Goal: Task Accomplishment & Management: Manage account settings

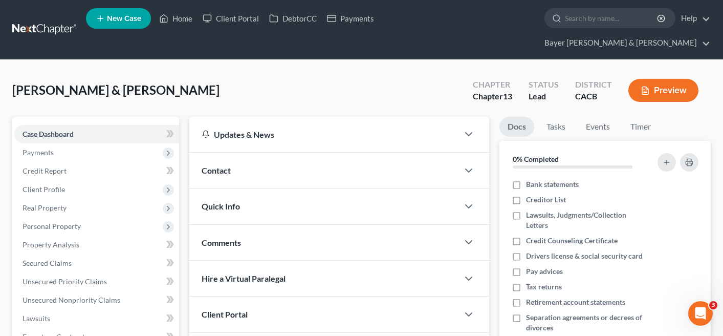
click at [252, 72] on div "[PERSON_NAME] & [PERSON_NAME] Upgraded Chapter Chapter 13 Status Lead District …" at bounding box center [361, 94] width 699 height 45
click at [26, 60] on div "[PERSON_NAME] & [PERSON_NAME] Upgraded Chapter Chapter 13 Status Lead District …" at bounding box center [361, 320] width 723 height 521
click at [176, 17] on link "Home" at bounding box center [176, 18] width 44 height 18
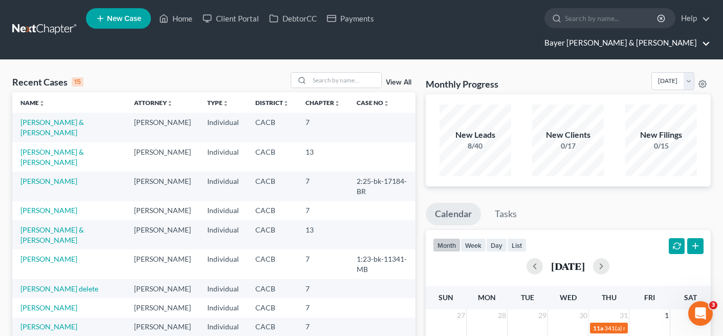
click at [655, 34] on link "Bayer [PERSON_NAME] & [PERSON_NAME]" at bounding box center [625, 43] width 171 height 18
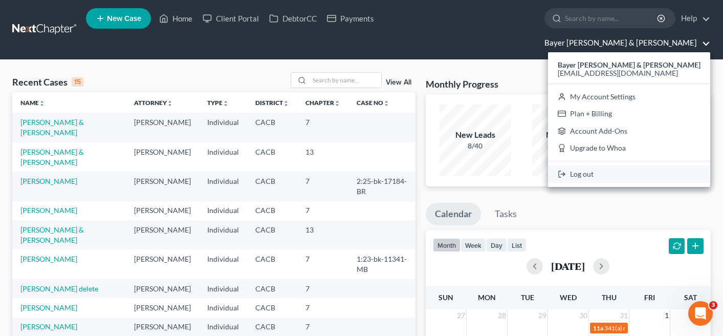
click at [643, 165] on link "Log out" at bounding box center [629, 173] width 162 height 17
